Goal: Information Seeking & Learning: Learn about a topic

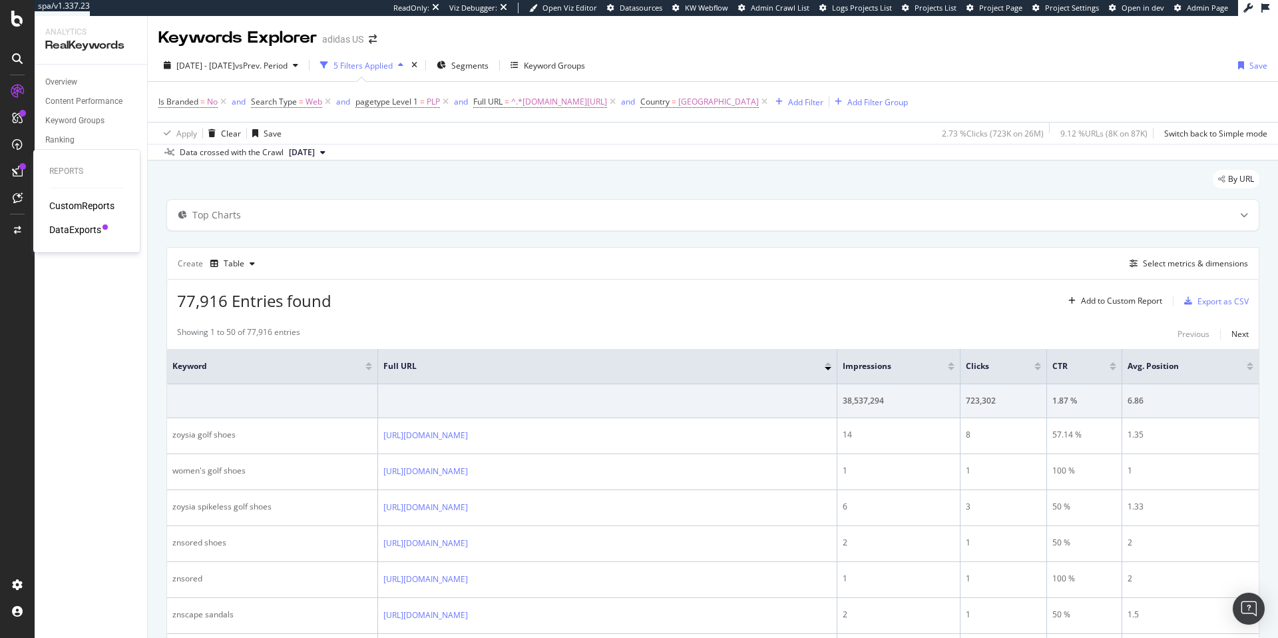
click at [72, 234] on div "DataExports" at bounding box center [75, 229] width 52 height 13
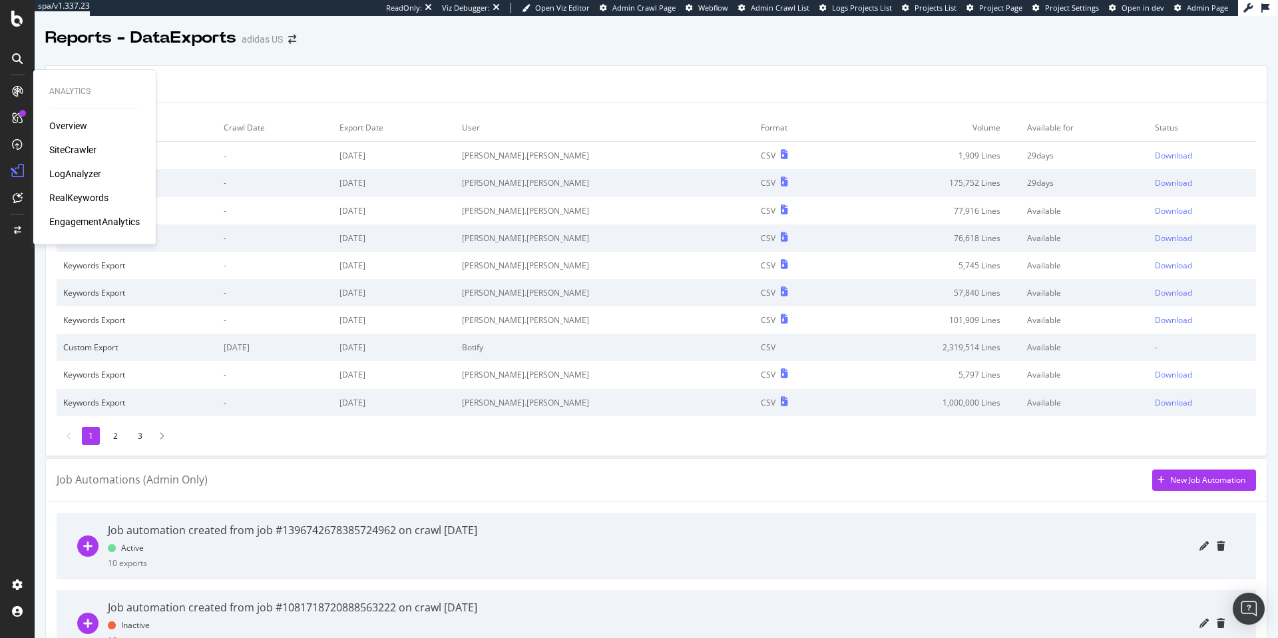
click at [65, 150] on div "SiteCrawler" at bounding box center [72, 149] width 47 height 13
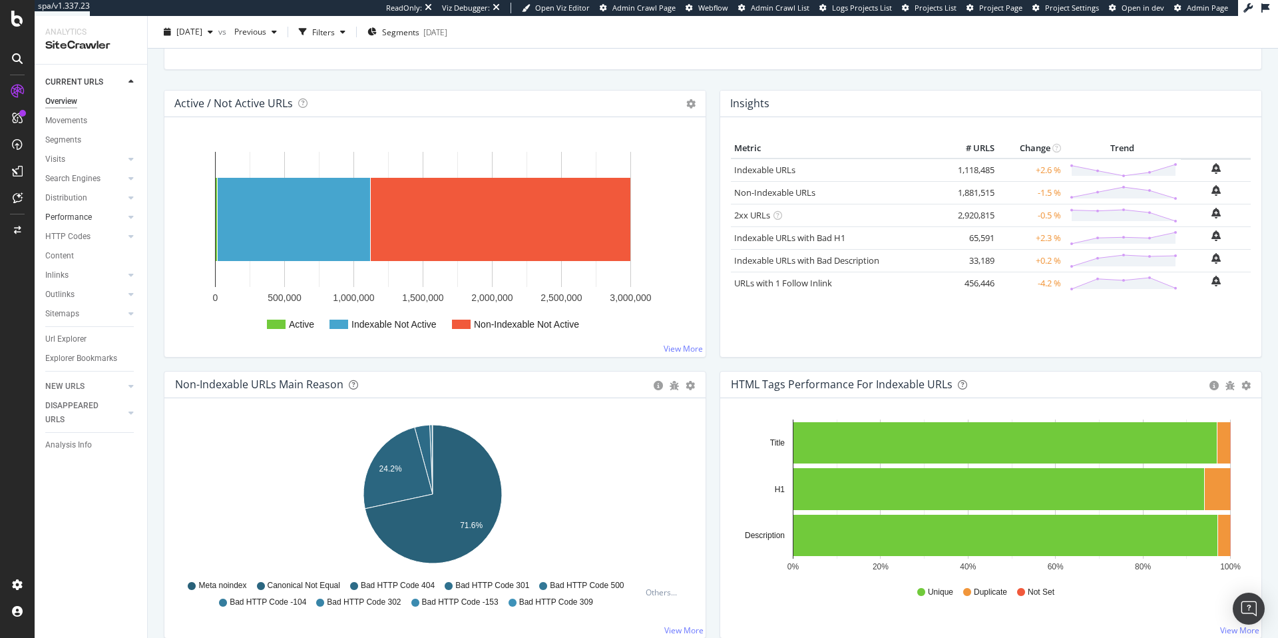
scroll to position [135, 0]
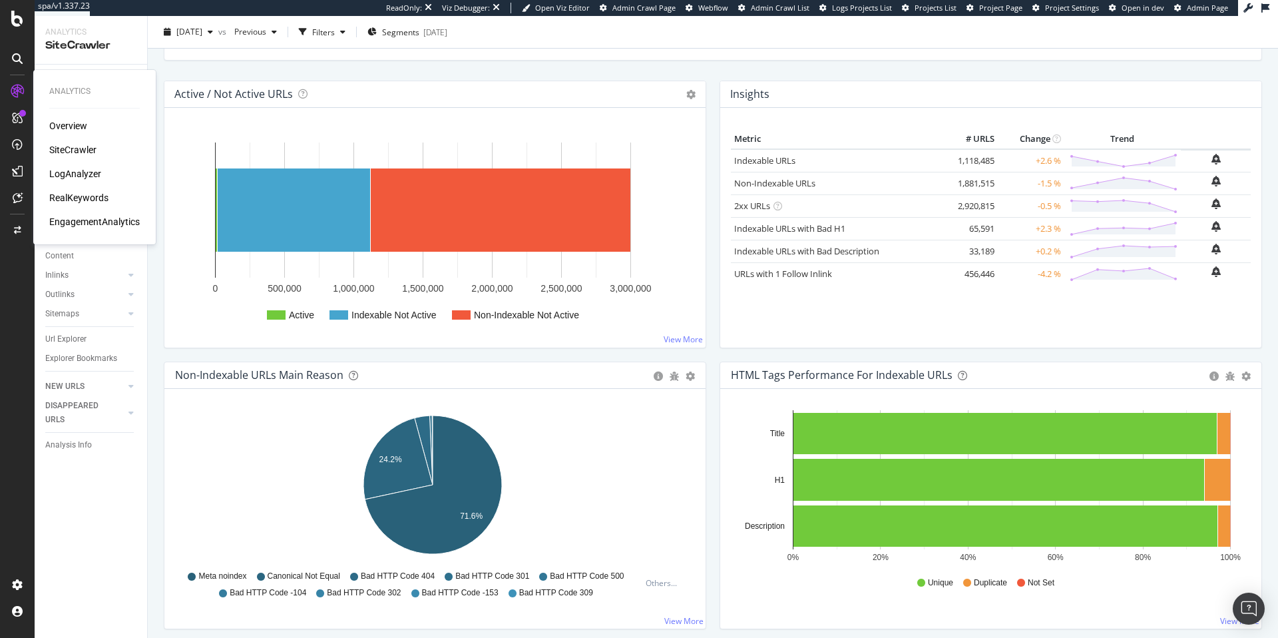
click at [77, 179] on div "LogAnalyzer" at bounding box center [75, 173] width 52 height 13
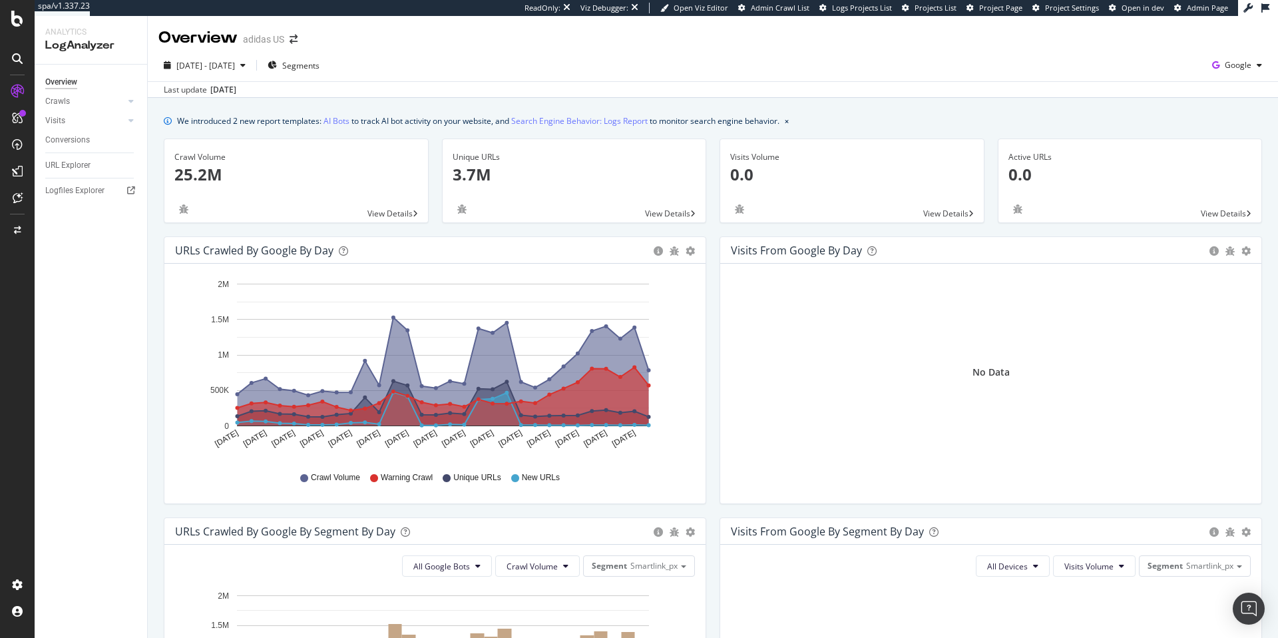
click at [465, 181] on p "3.7M" at bounding box center [575, 174] width 244 height 23
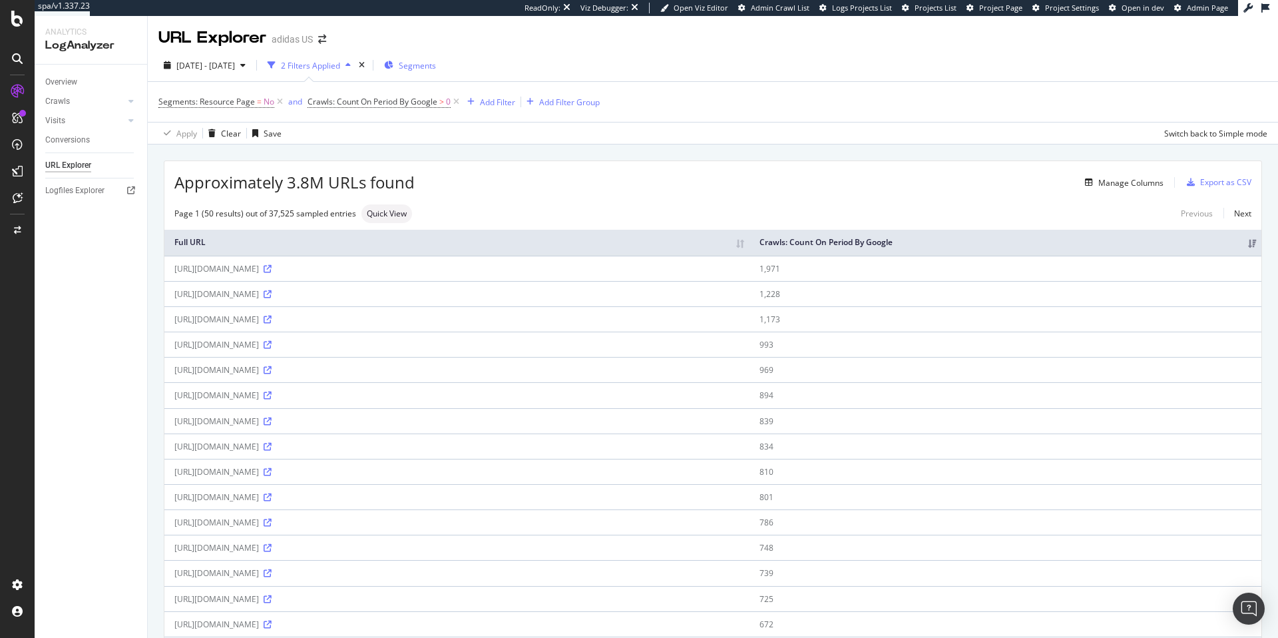
click at [436, 72] on div "Segments" at bounding box center [410, 65] width 52 height 20
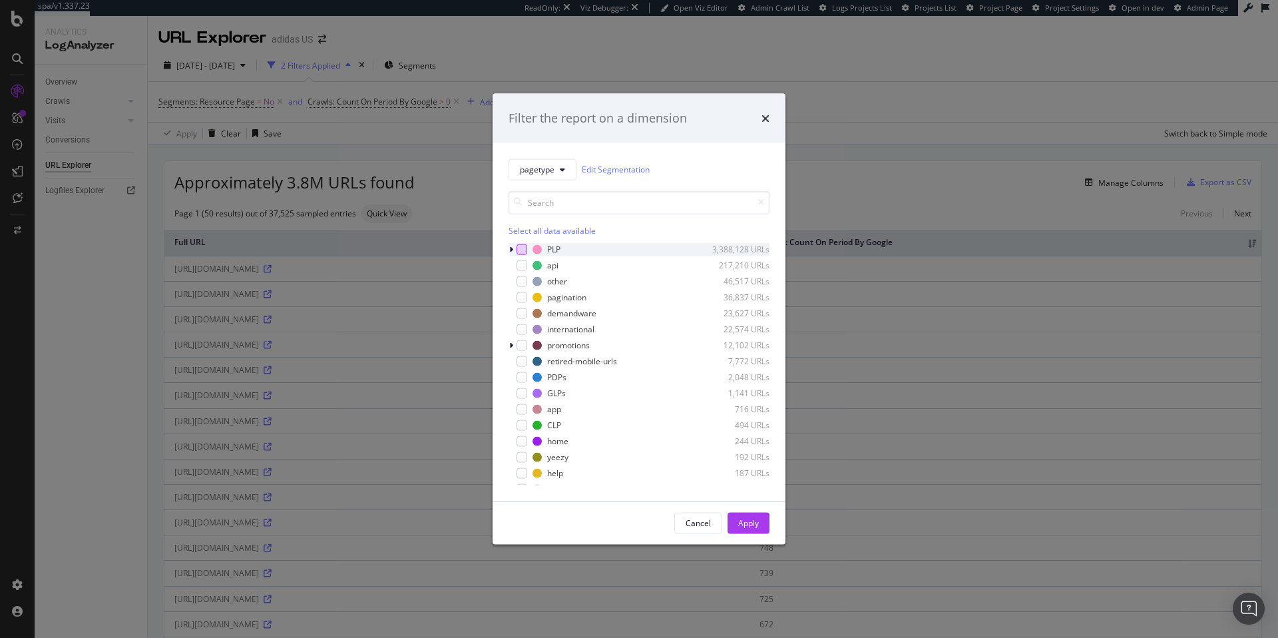
click at [525, 250] on div "modal" at bounding box center [522, 249] width 11 height 11
click at [751, 526] on div "Apply" at bounding box center [748, 522] width 21 height 11
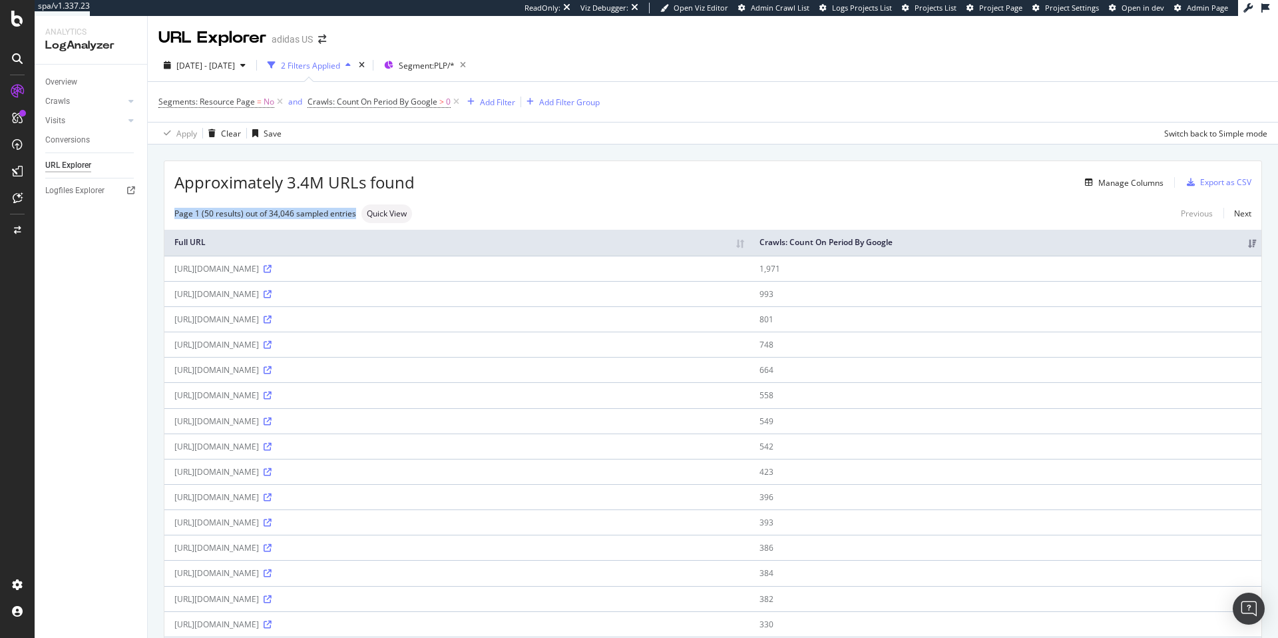
drag, startPoint x: 355, startPoint y: 213, endPoint x: 201, endPoint y: 205, distance: 154.0
click at [201, 205] on div "Page 1 (50 results) out of 34,046 sampled entries Quick View" at bounding box center [293, 213] width 238 height 19
